Goal: Navigation & Orientation: Find specific page/section

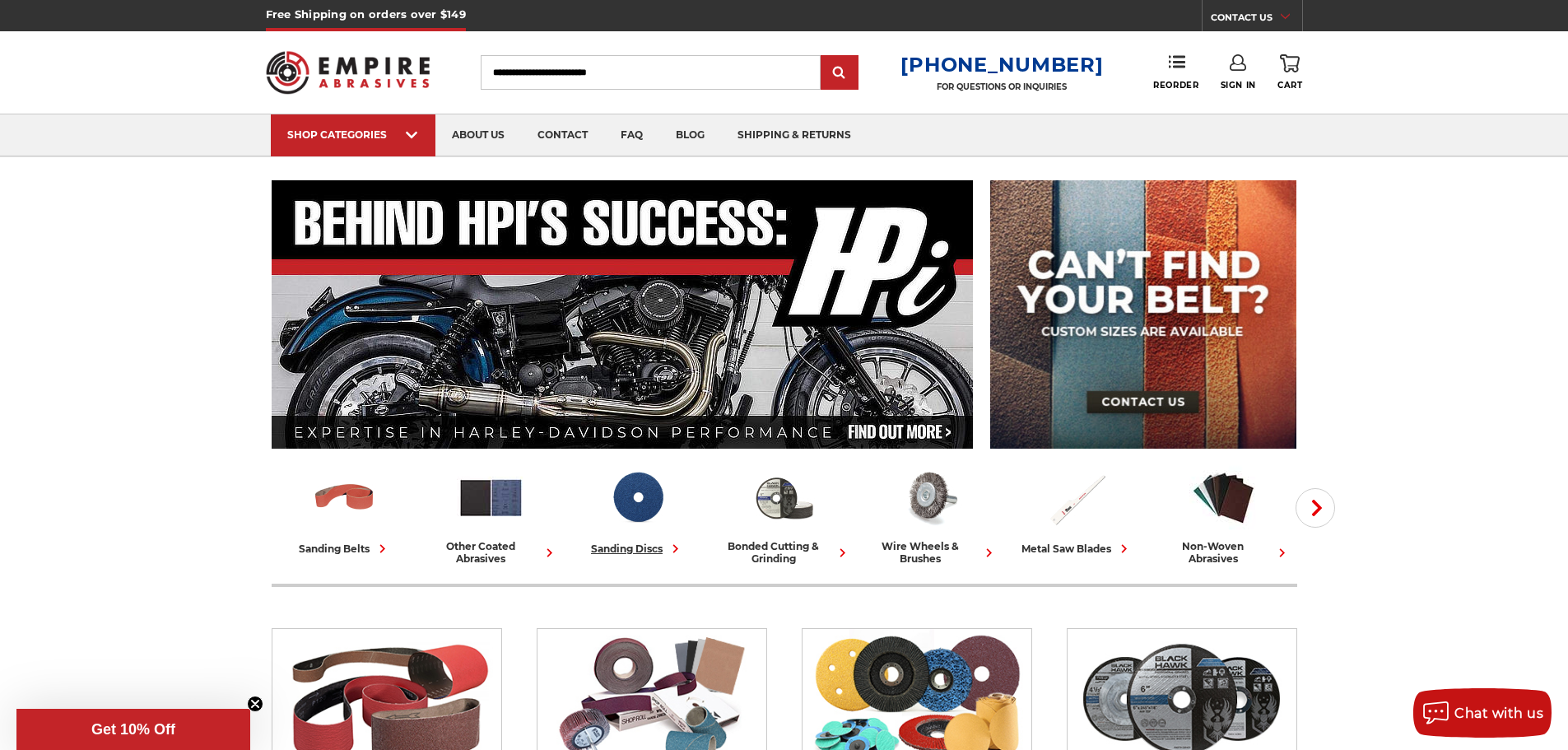
click at [648, 548] on div "sanding discs" at bounding box center [637, 548] width 93 height 17
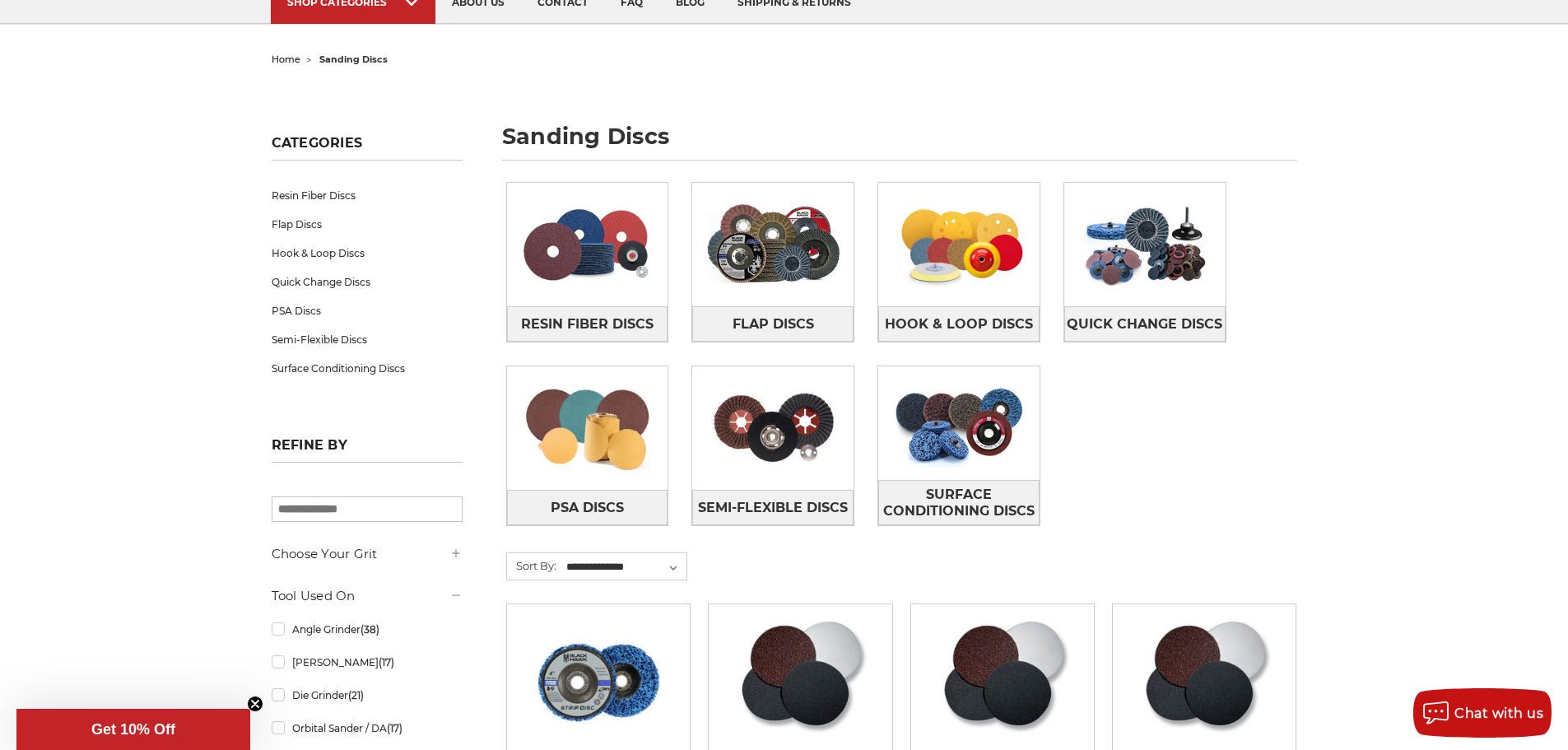
scroll to position [164, 0]
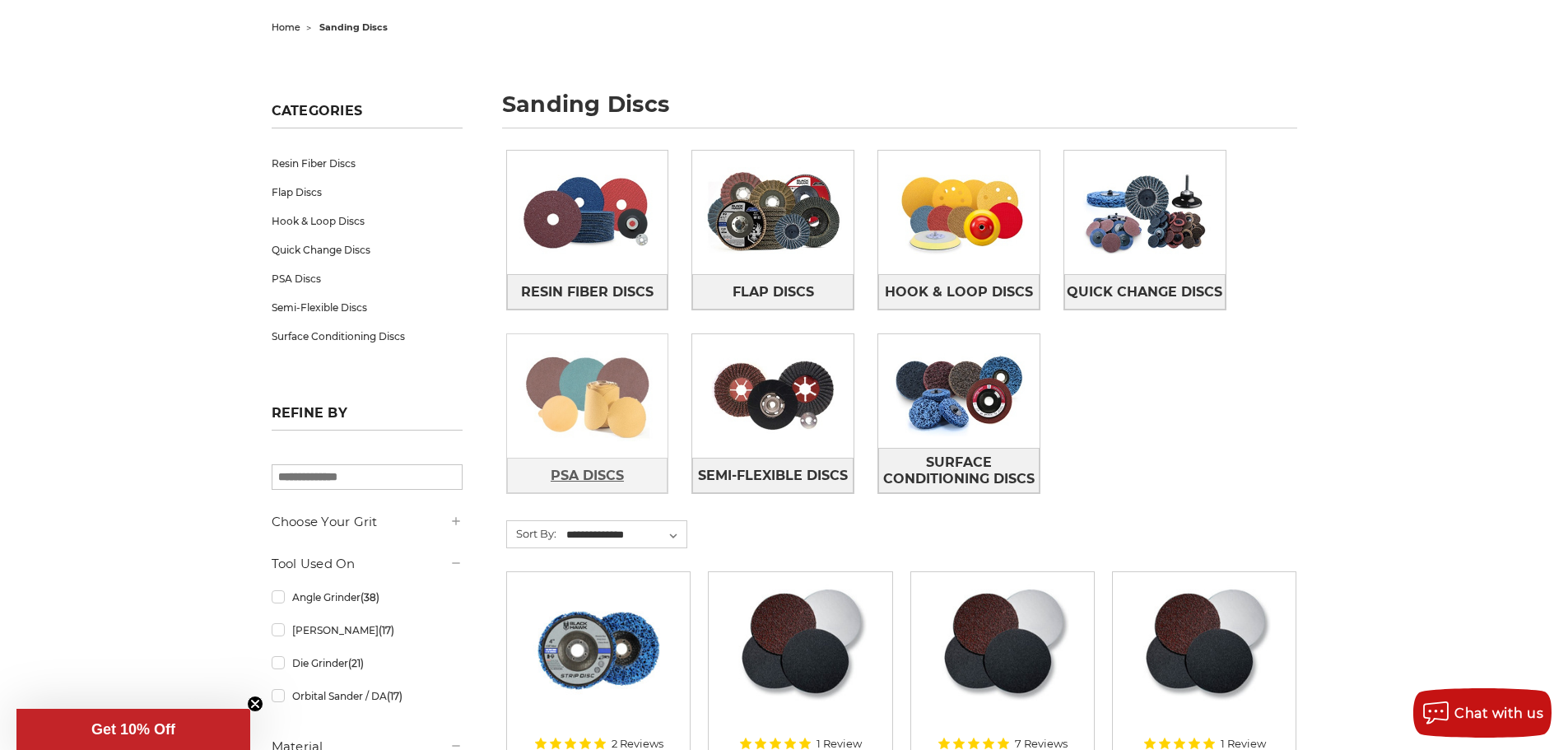
click at [603, 474] on span "PSA Discs" at bounding box center [587, 476] width 74 height 28
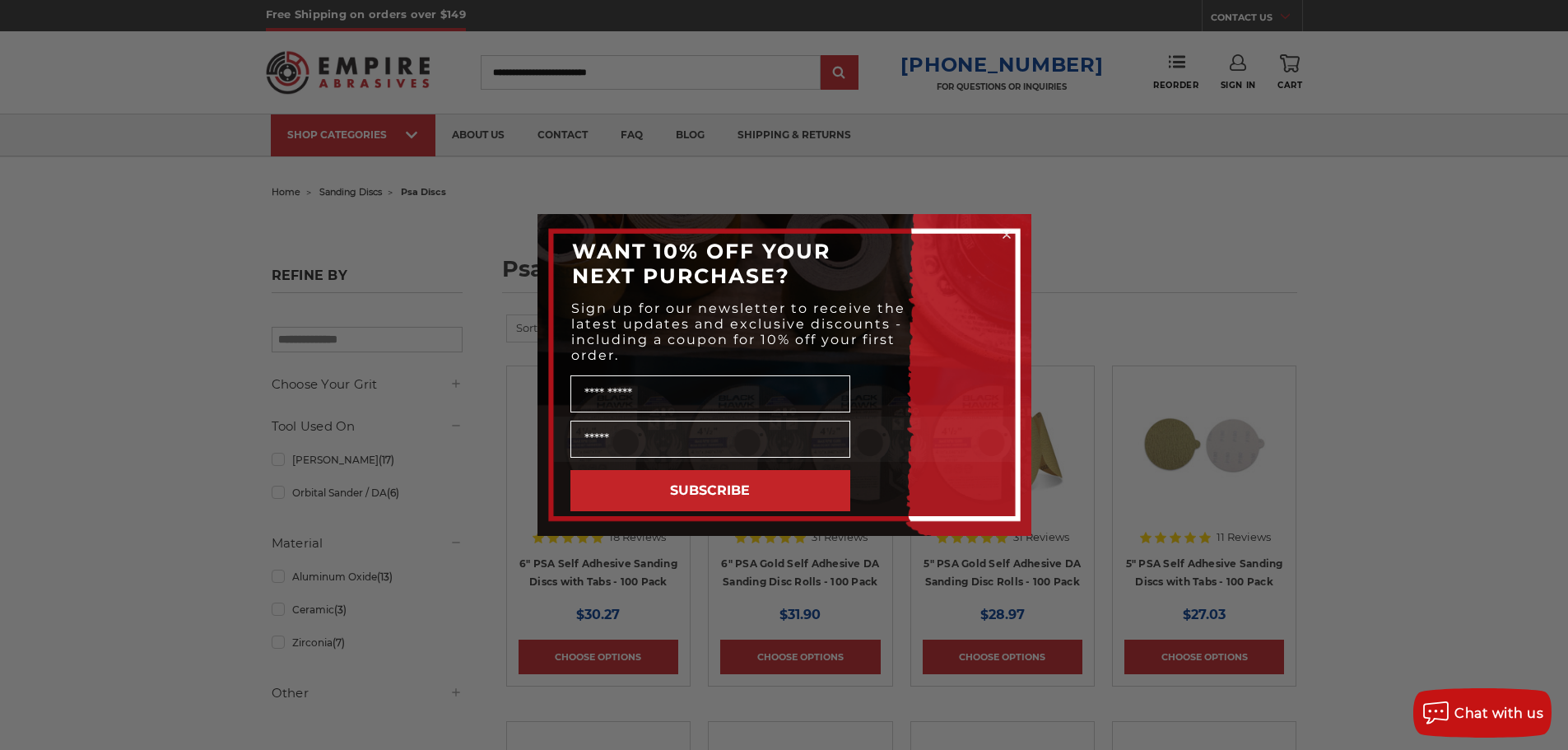
click at [1009, 236] on circle "Close dialog" at bounding box center [1005, 234] width 15 height 15
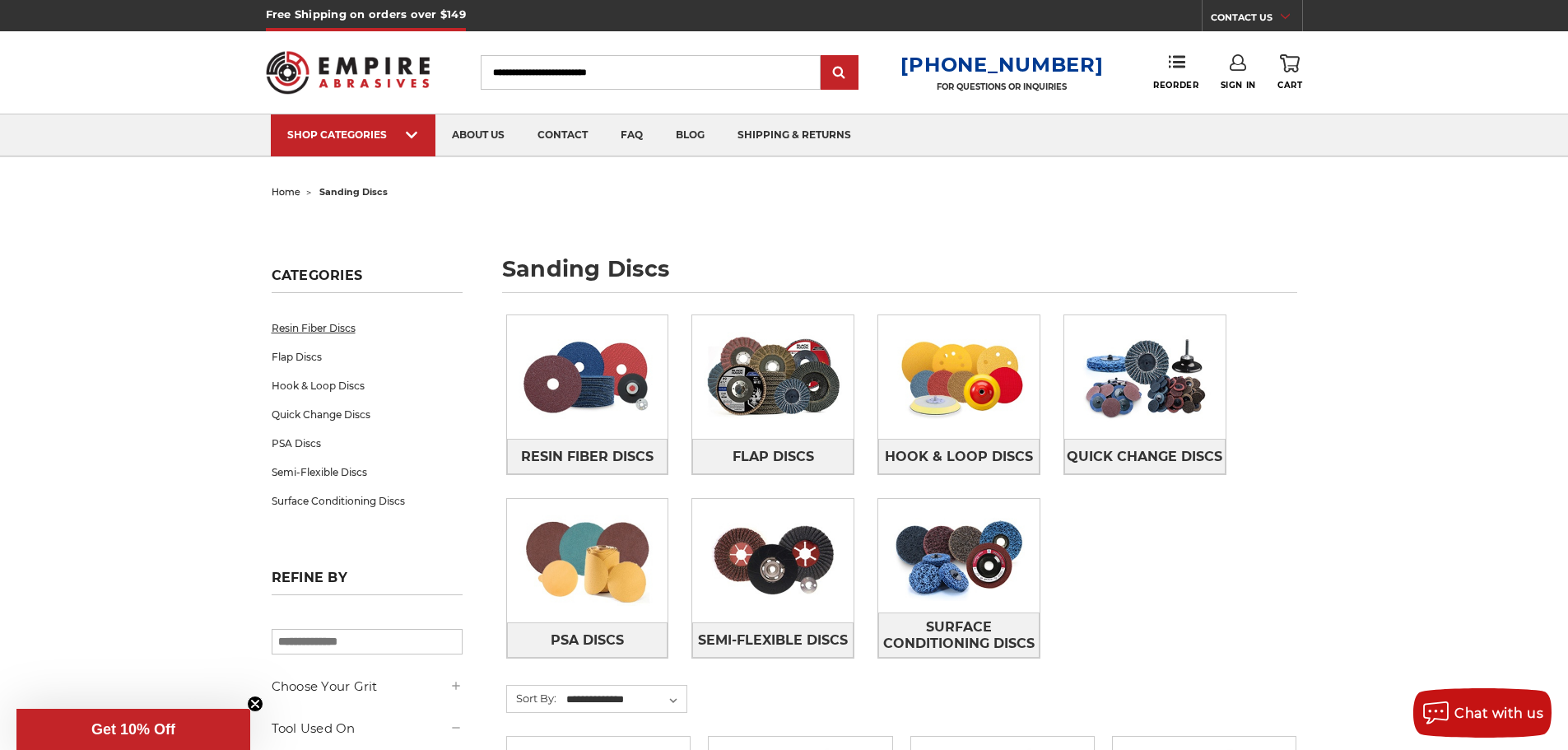
click at [337, 331] on link "Resin Fiber Discs" at bounding box center [367, 329] width 191 height 29
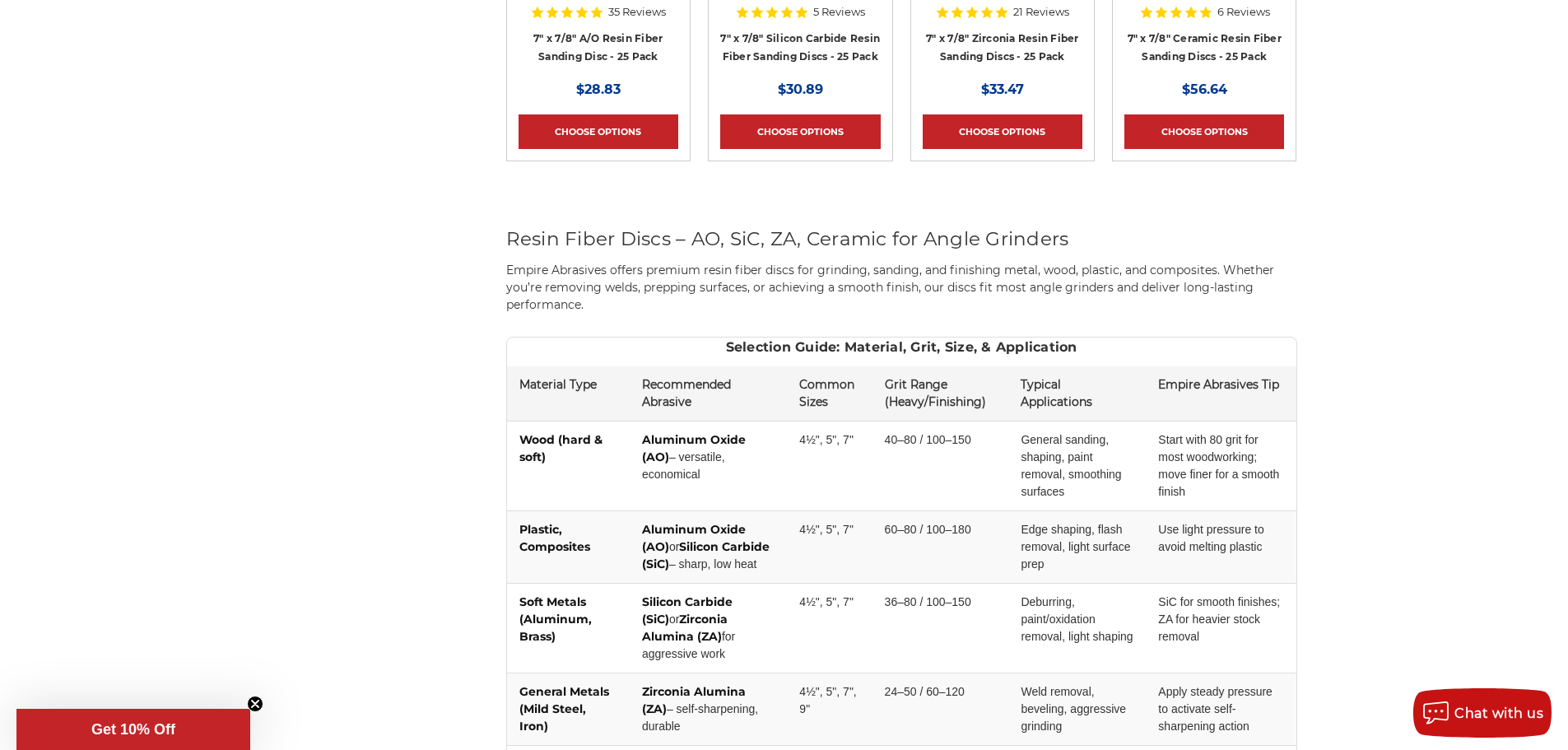
scroll to position [1236, 0]
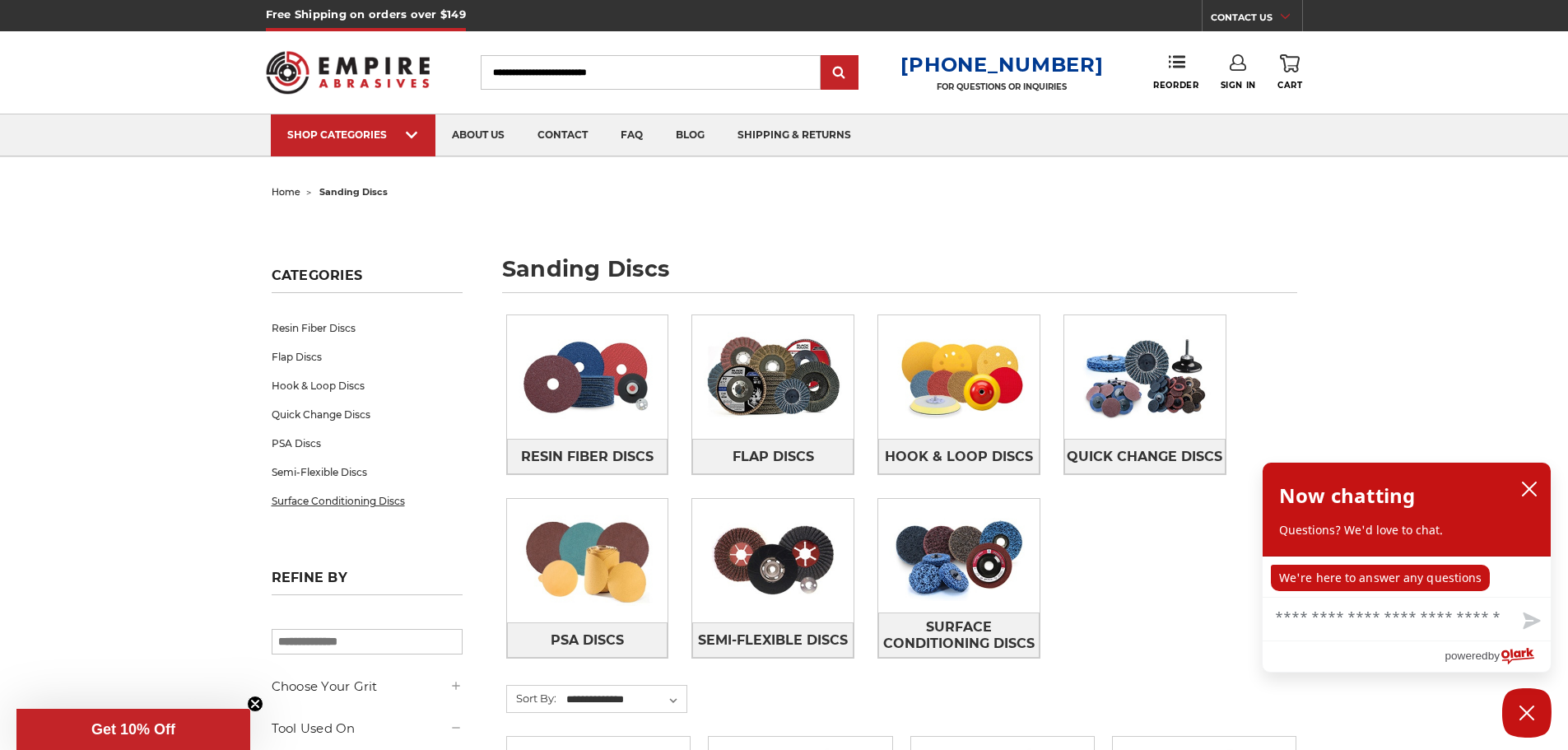
click at [297, 503] on link "Surface Conditioning Discs" at bounding box center [367, 501] width 191 height 29
